Goal: Task Accomplishment & Management: Complete application form

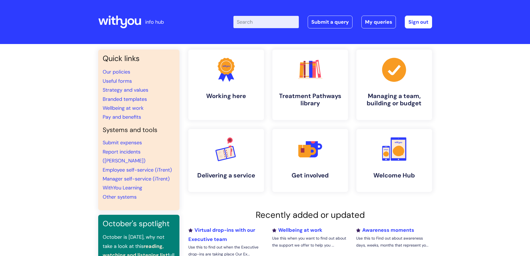
click at [272, 24] on input "Enter your search term here..." at bounding box center [265, 22] width 65 height 12
click at [318, 18] on link "Submit a query" at bounding box center [330, 22] width 45 height 13
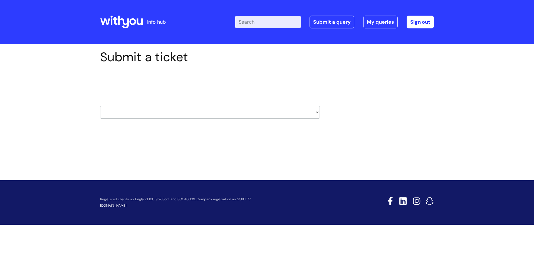
click at [289, 110] on select "HR / People IT and Support Clinical Drug Alerts Finance Accounts Data Support T…" at bounding box center [210, 112] width 220 height 13
select select "hr_/_people"
click at [100, 106] on select "HR / People IT and Support Clinical Drug Alerts Finance Accounts Data Support T…" at bounding box center [210, 112] width 220 height 13
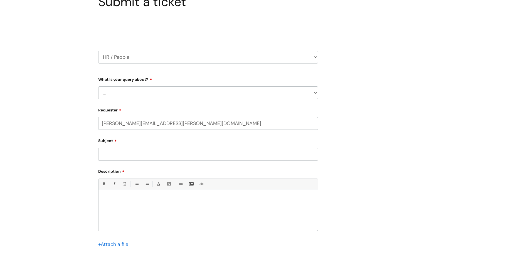
scroll to position [56, 0]
click at [208, 88] on select "... Absence Query Holiday Query Employee change request General HR Query iTrent…" at bounding box center [208, 92] width 220 height 13
select select "General HR Query"
click at [98, 86] on select "... Absence Query Holiday Query Employee change request General HR Query iTrent…" at bounding box center [208, 92] width 220 height 13
click at [150, 157] on input "Subject" at bounding box center [208, 153] width 220 height 13
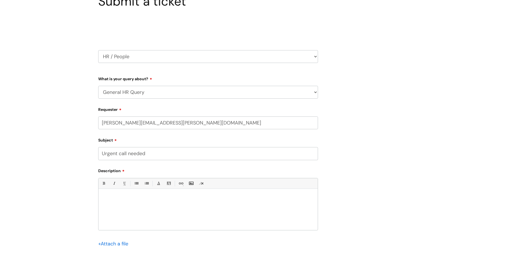
type input "Urgent call needed"
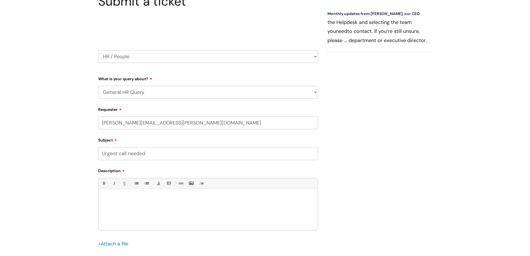
click at [148, 199] on p at bounding box center [208, 197] width 211 height 5
